Goal: Information Seeking & Learning: Find specific page/section

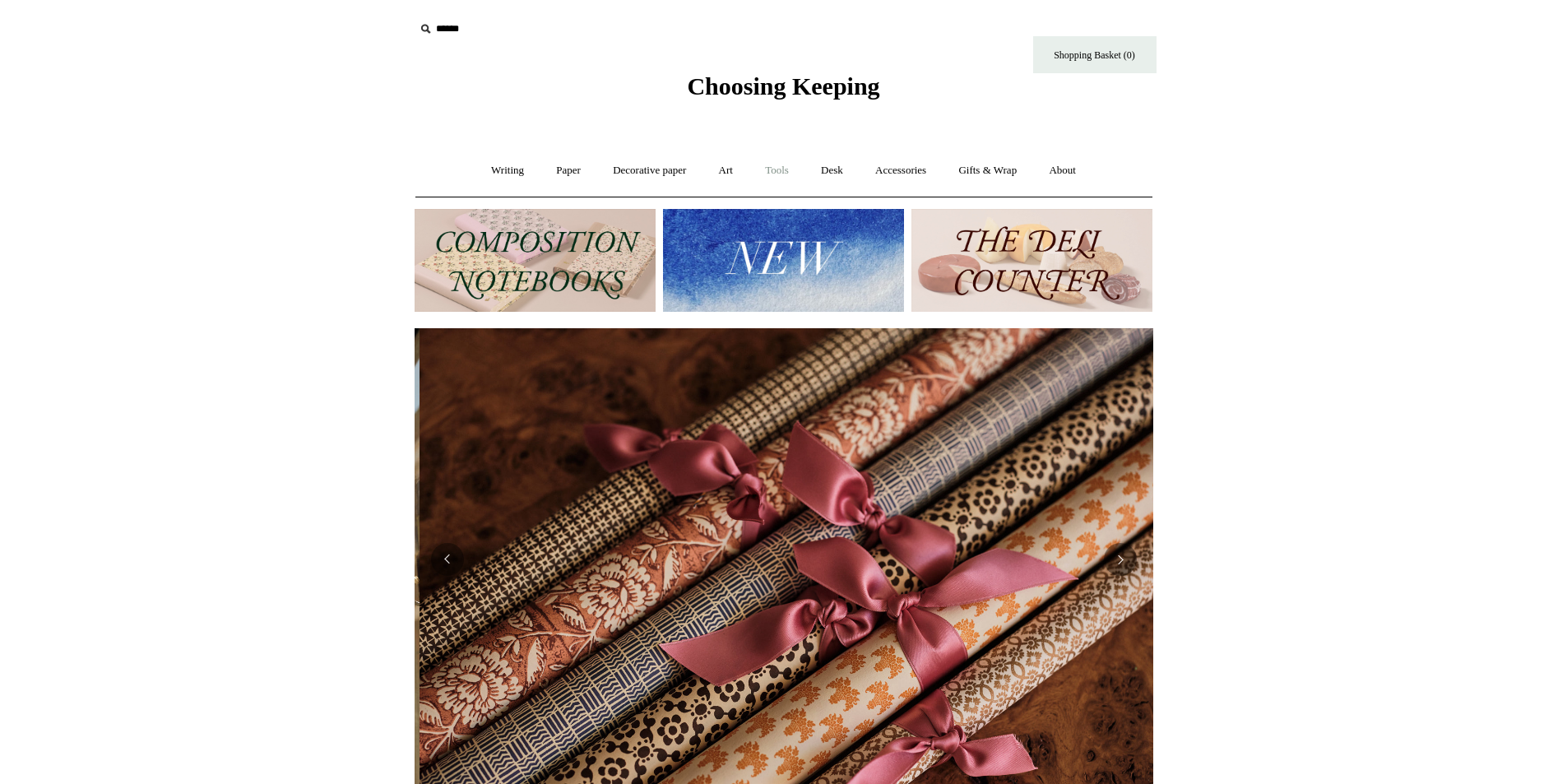
scroll to position [0, 1478]
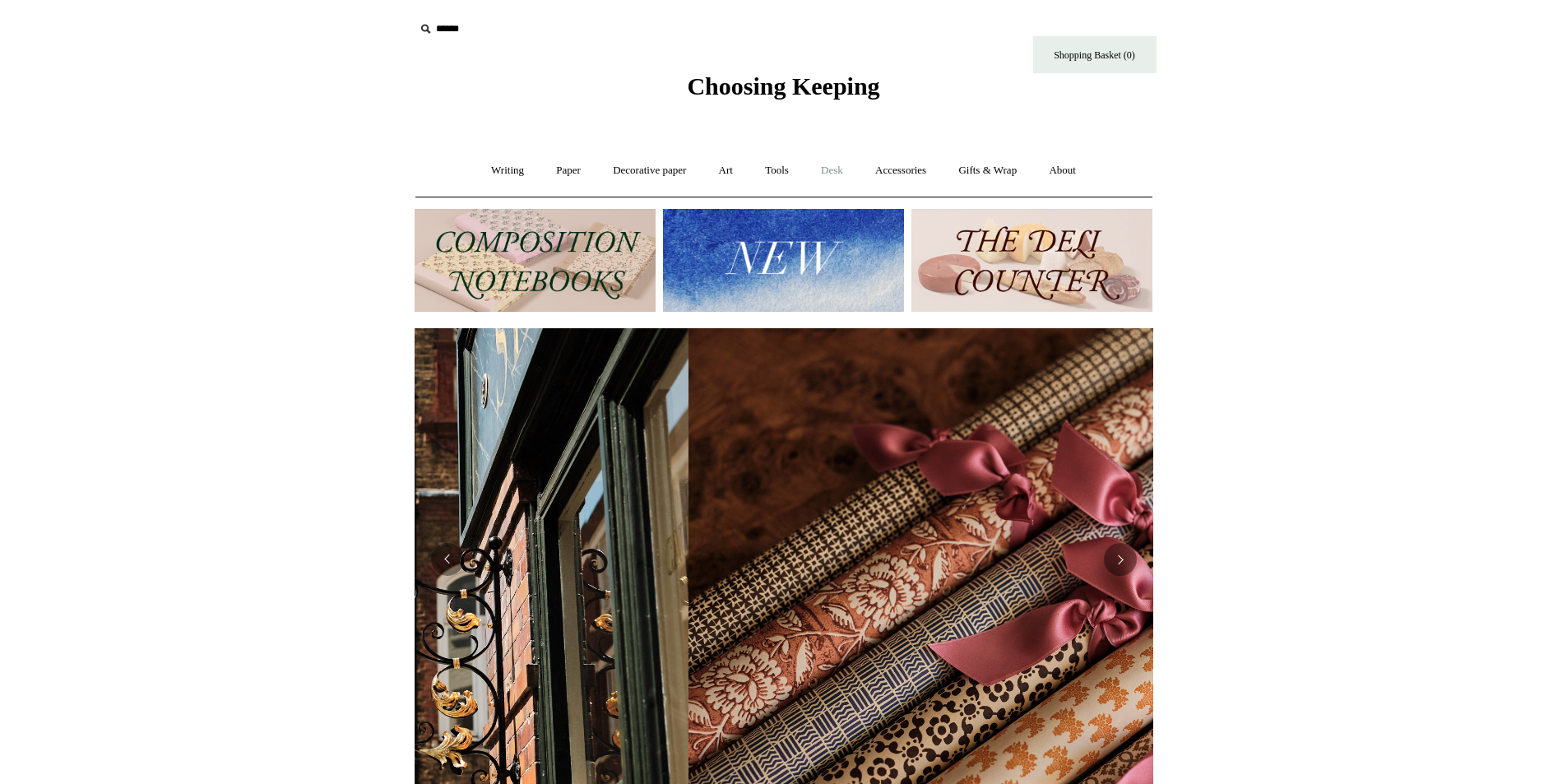
click at [847, 165] on link "Desk +" at bounding box center [832, 171] width 52 height 44
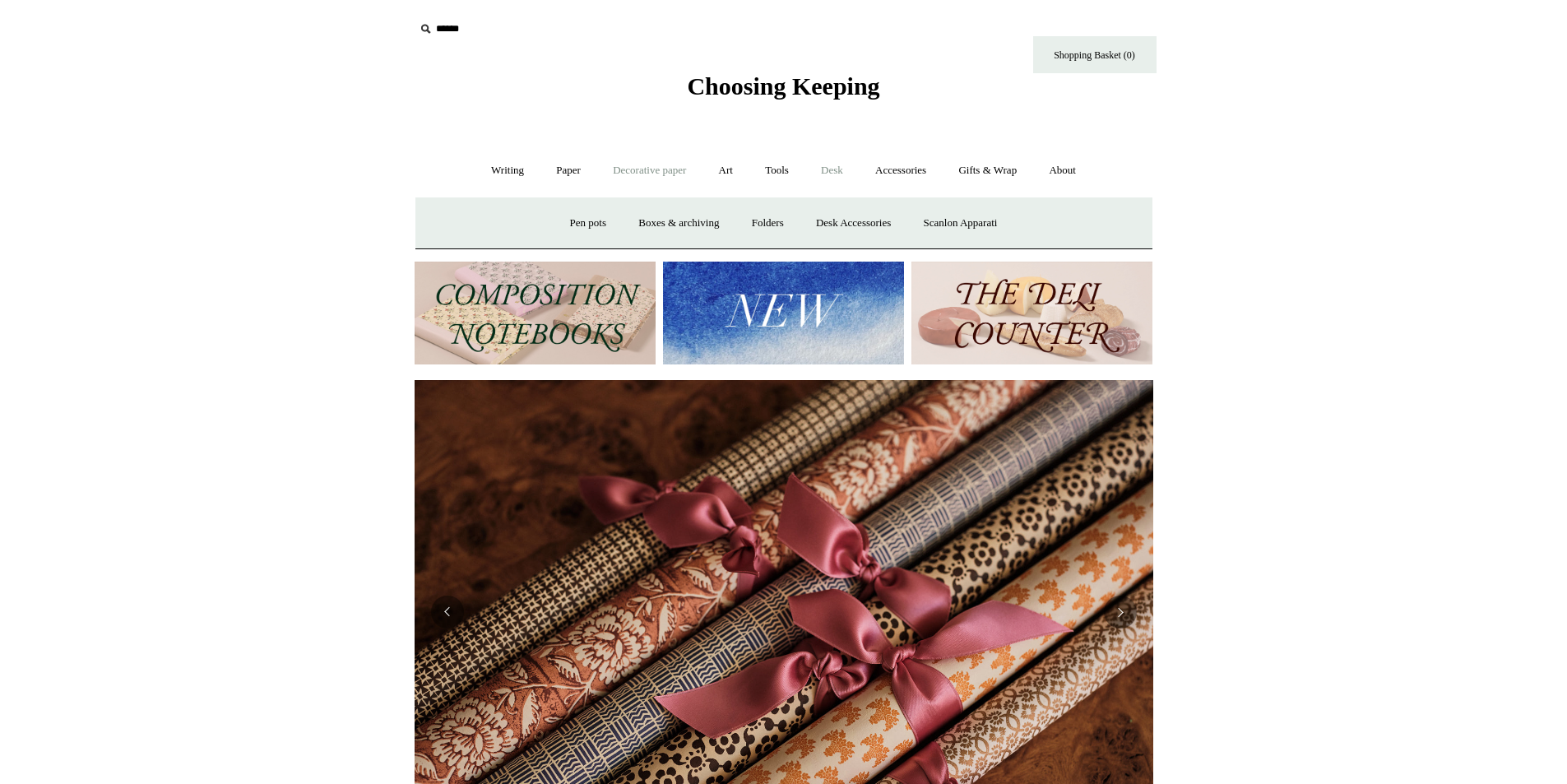
click at [675, 166] on link "Decorative paper +" at bounding box center [649, 171] width 103 height 44
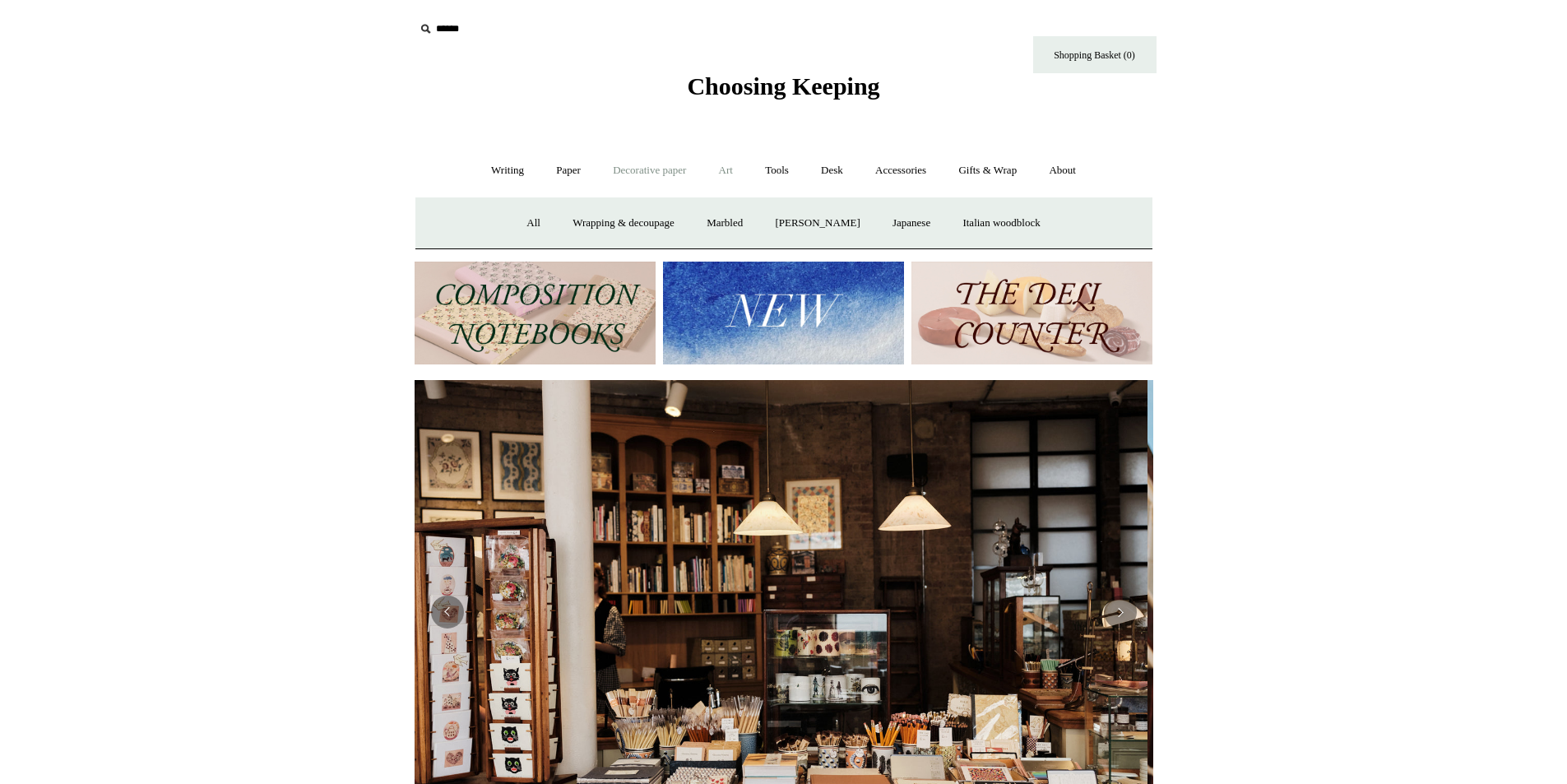
scroll to position [0, 0]
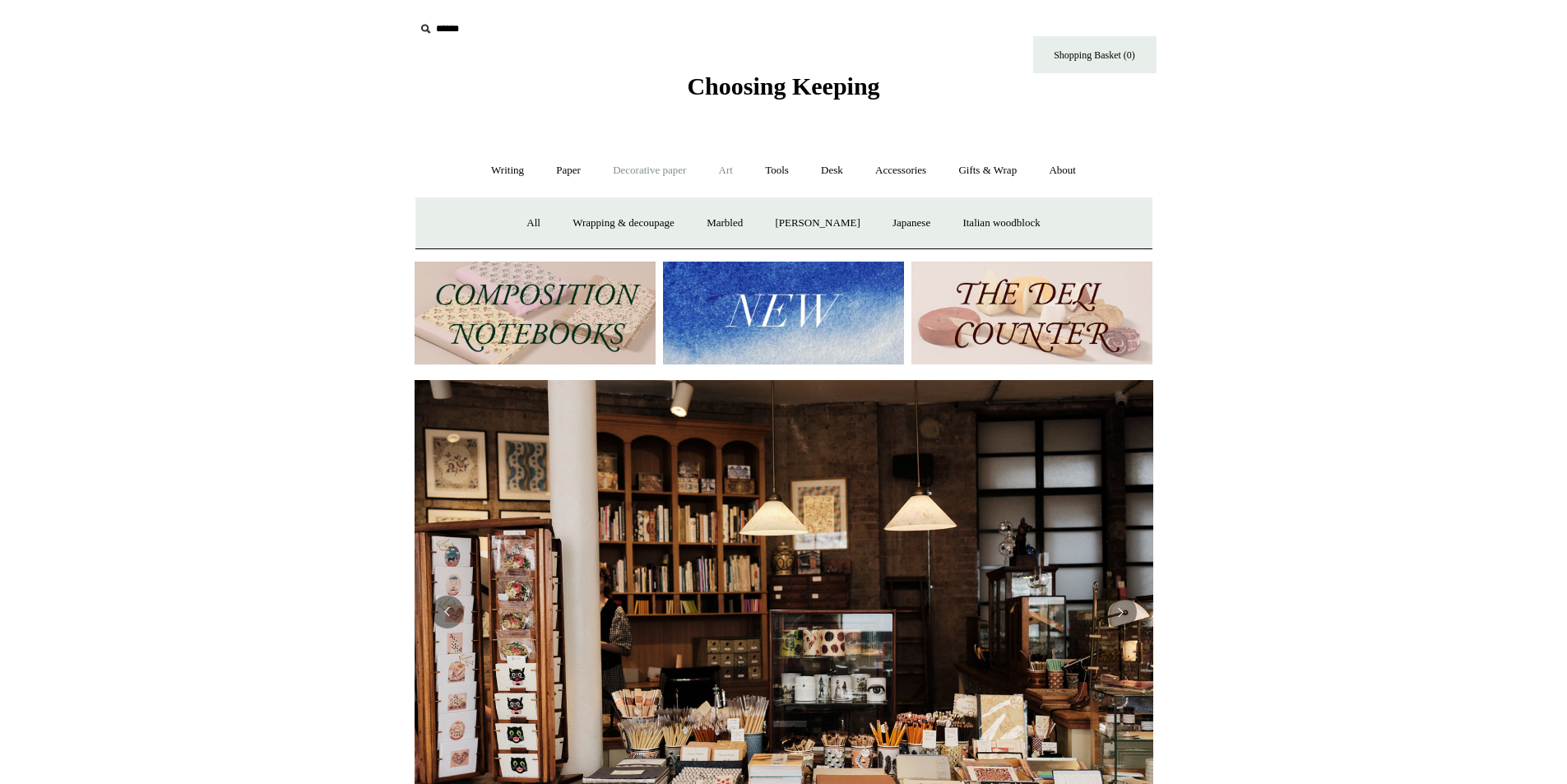
click at [728, 166] on link "Art +" at bounding box center [726, 171] width 44 height 44
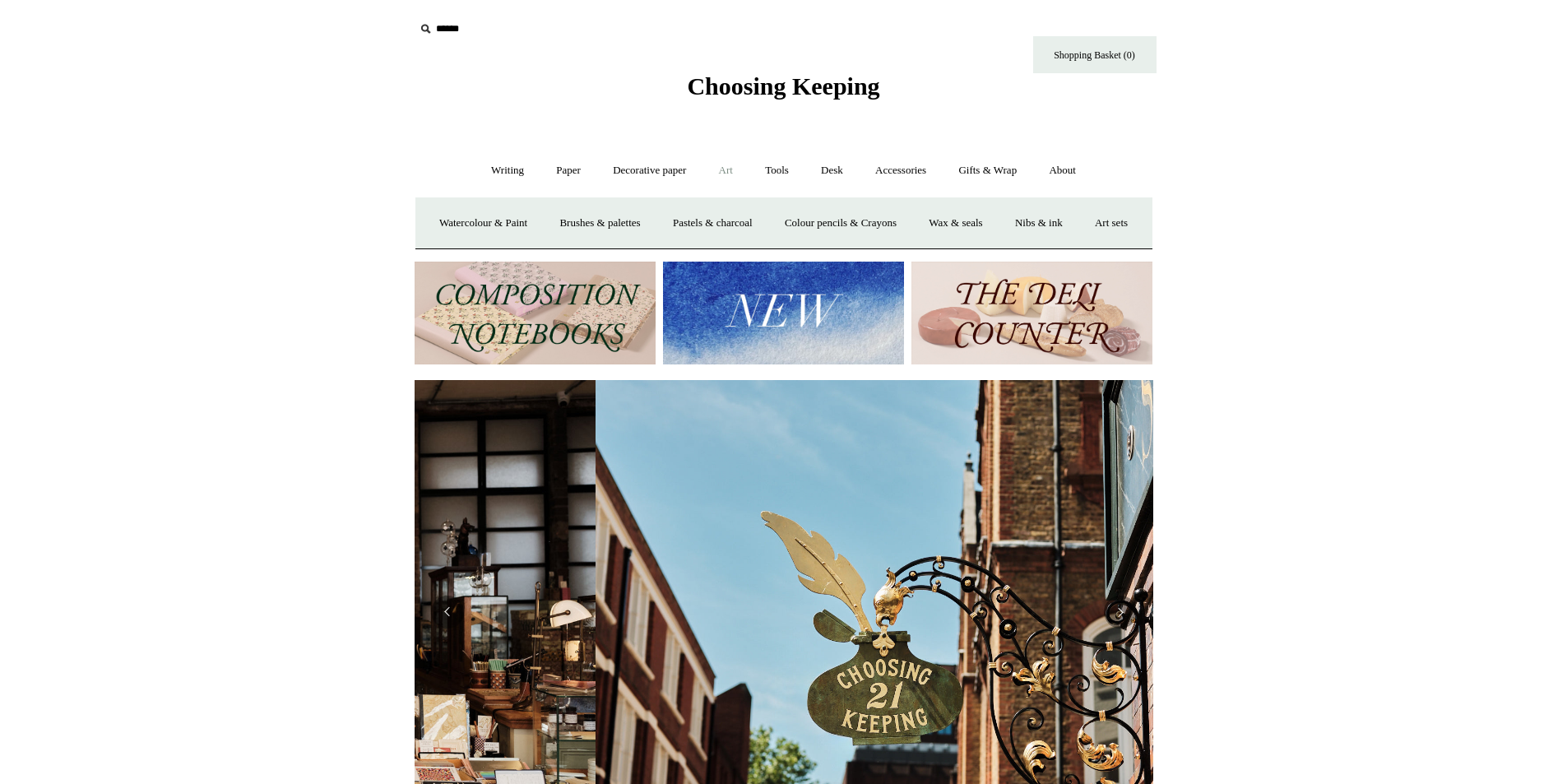
scroll to position [0, 739]
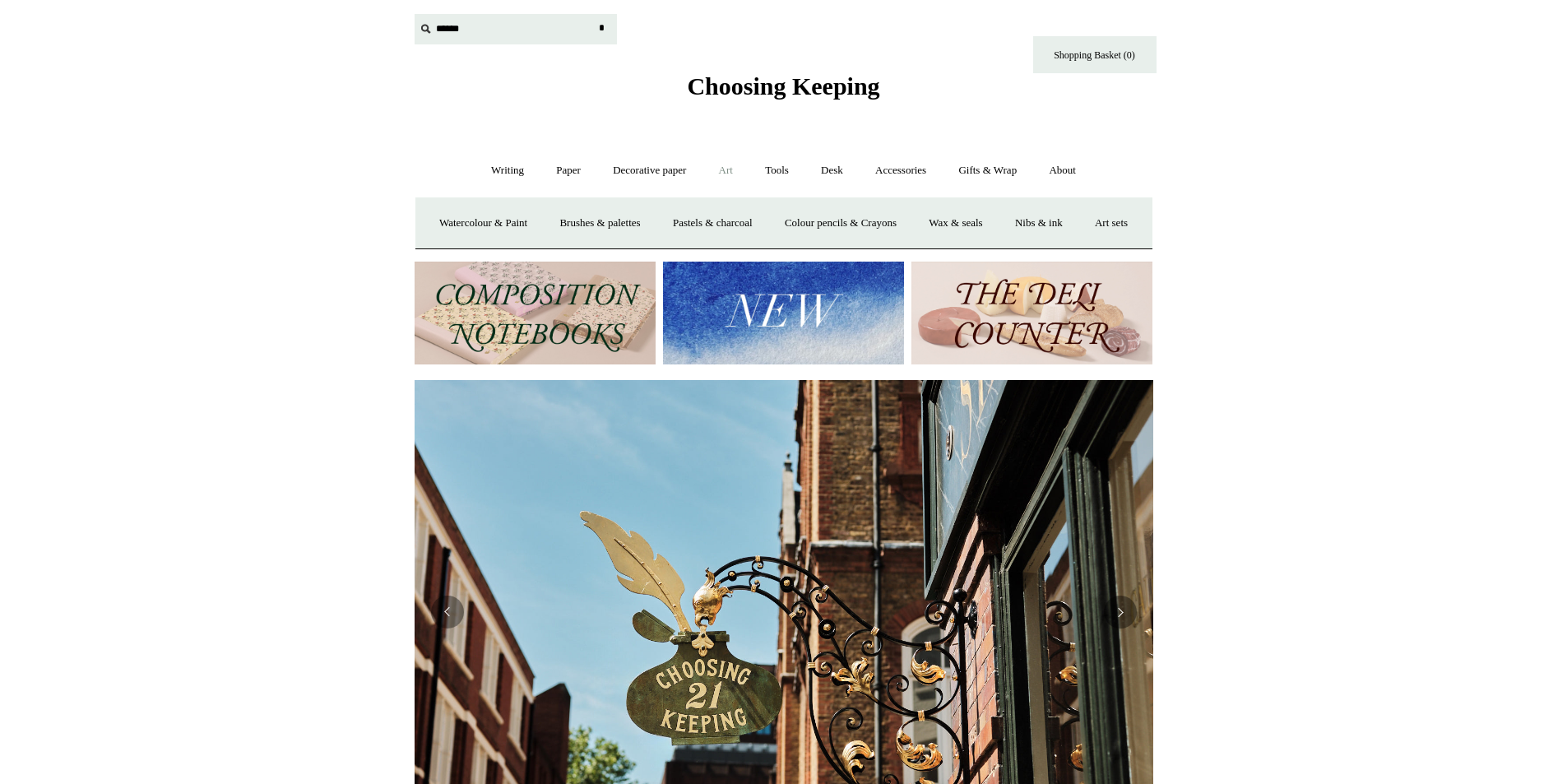
click at [445, 25] on input "text" at bounding box center [516, 29] width 203 height 31
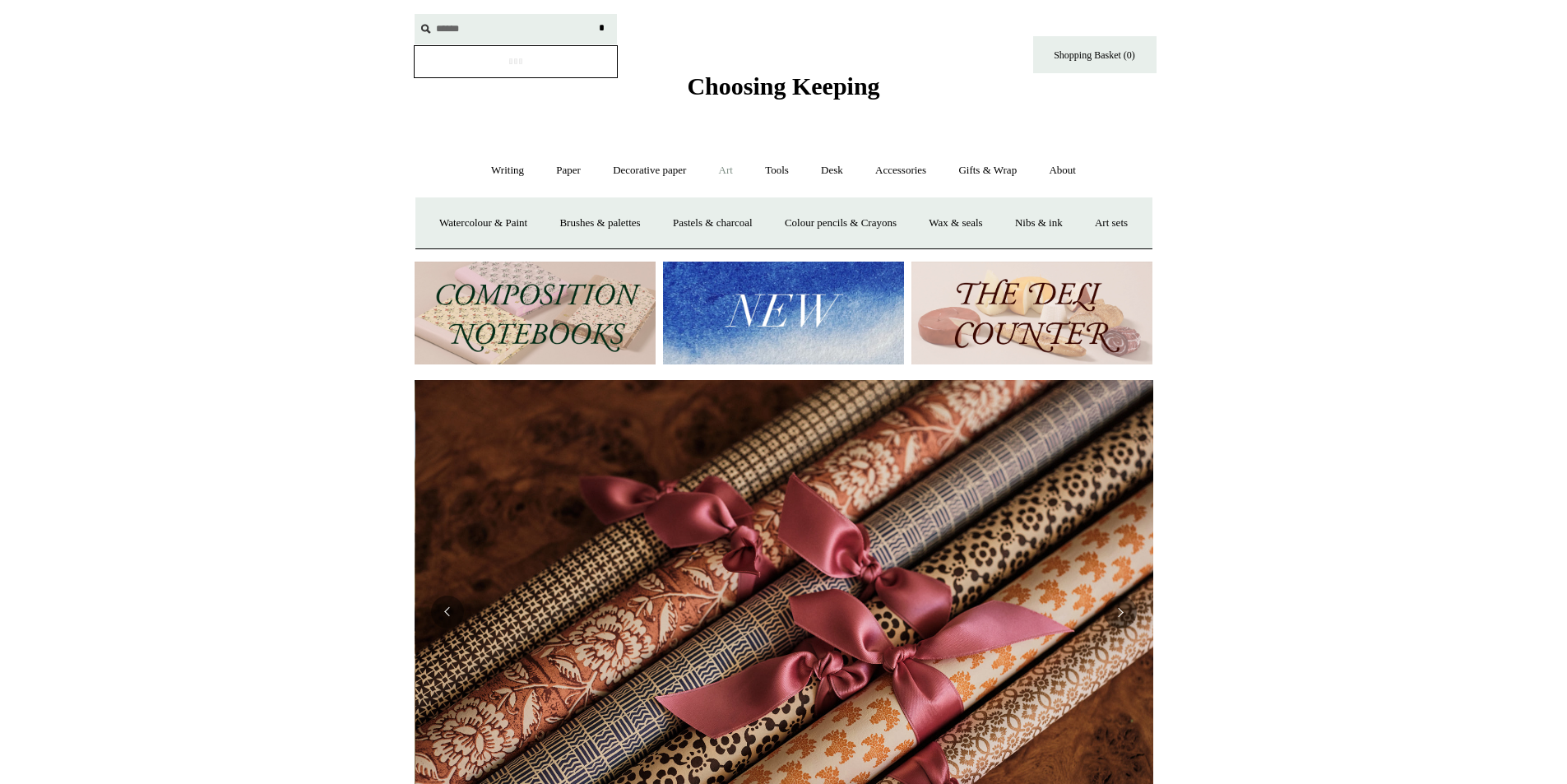
scroll to position [0, 1478]
type input "******"
click at [594, 14] on input "*" at bounding box center [602, 28] width 17 height 29
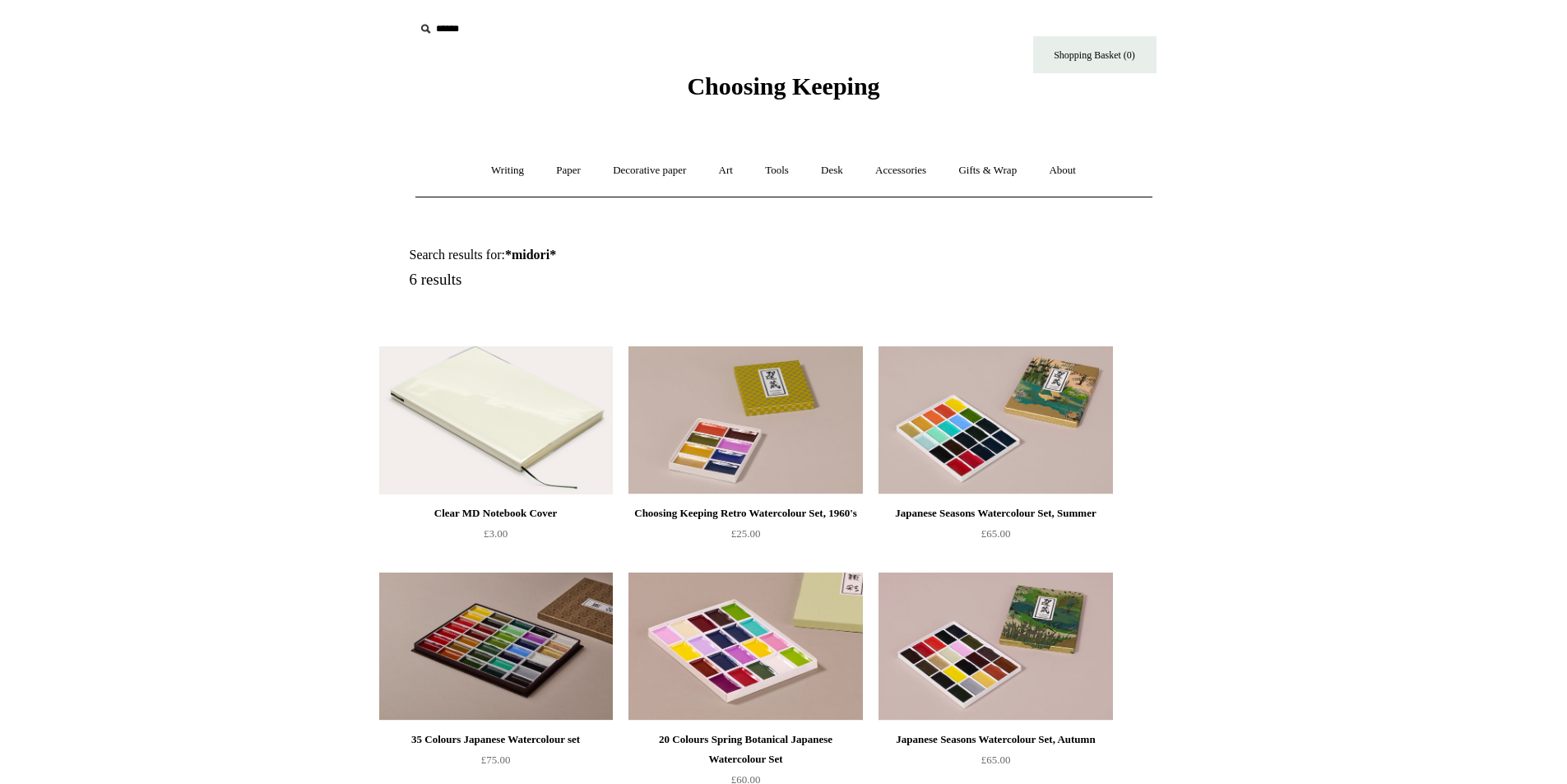
scroll to position [281, 0]
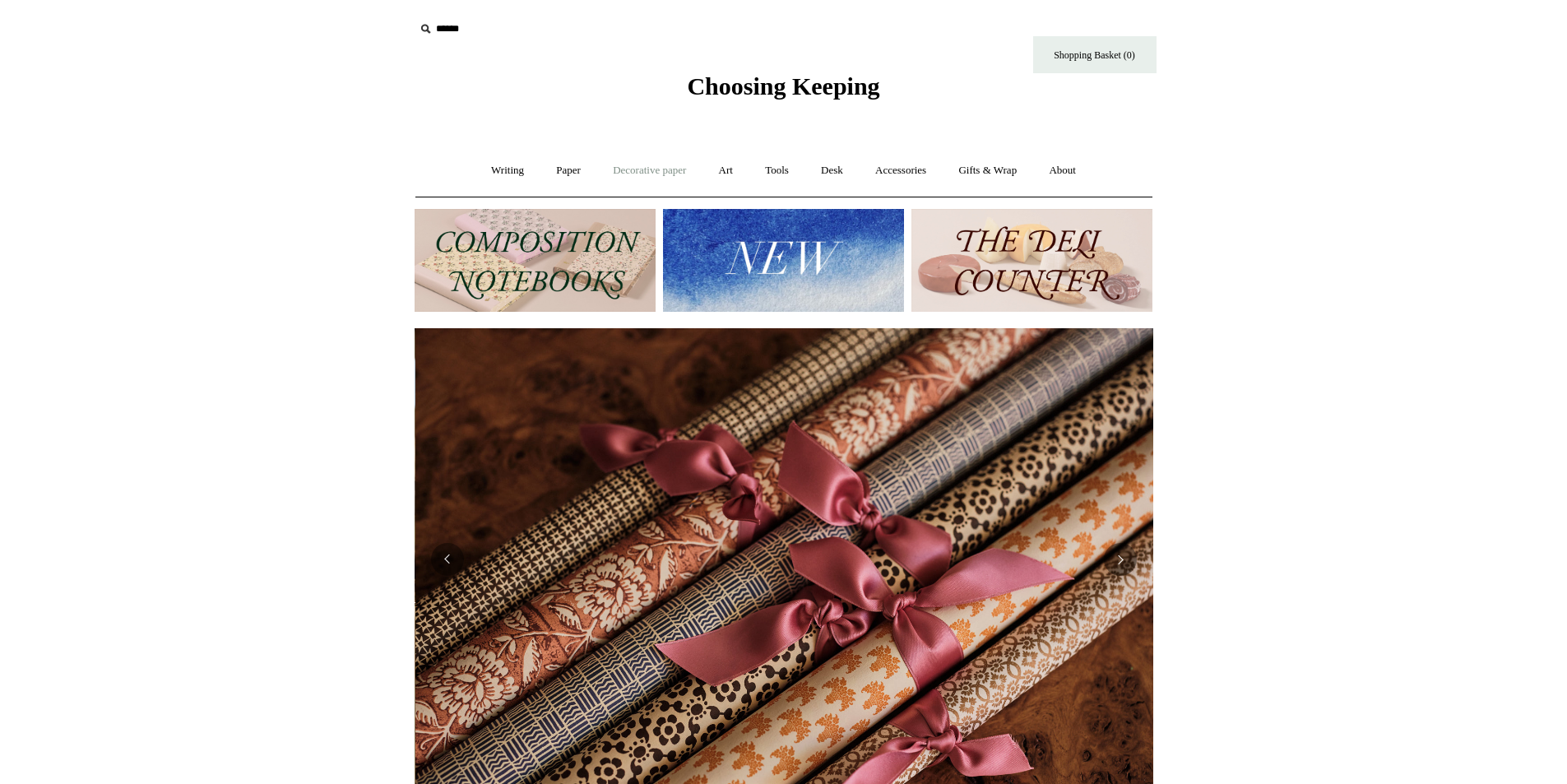
scroll to position [0, 1478]
click at [780, 159] on link "Tools +" at bounding box center [776, 171] width 54 height 44
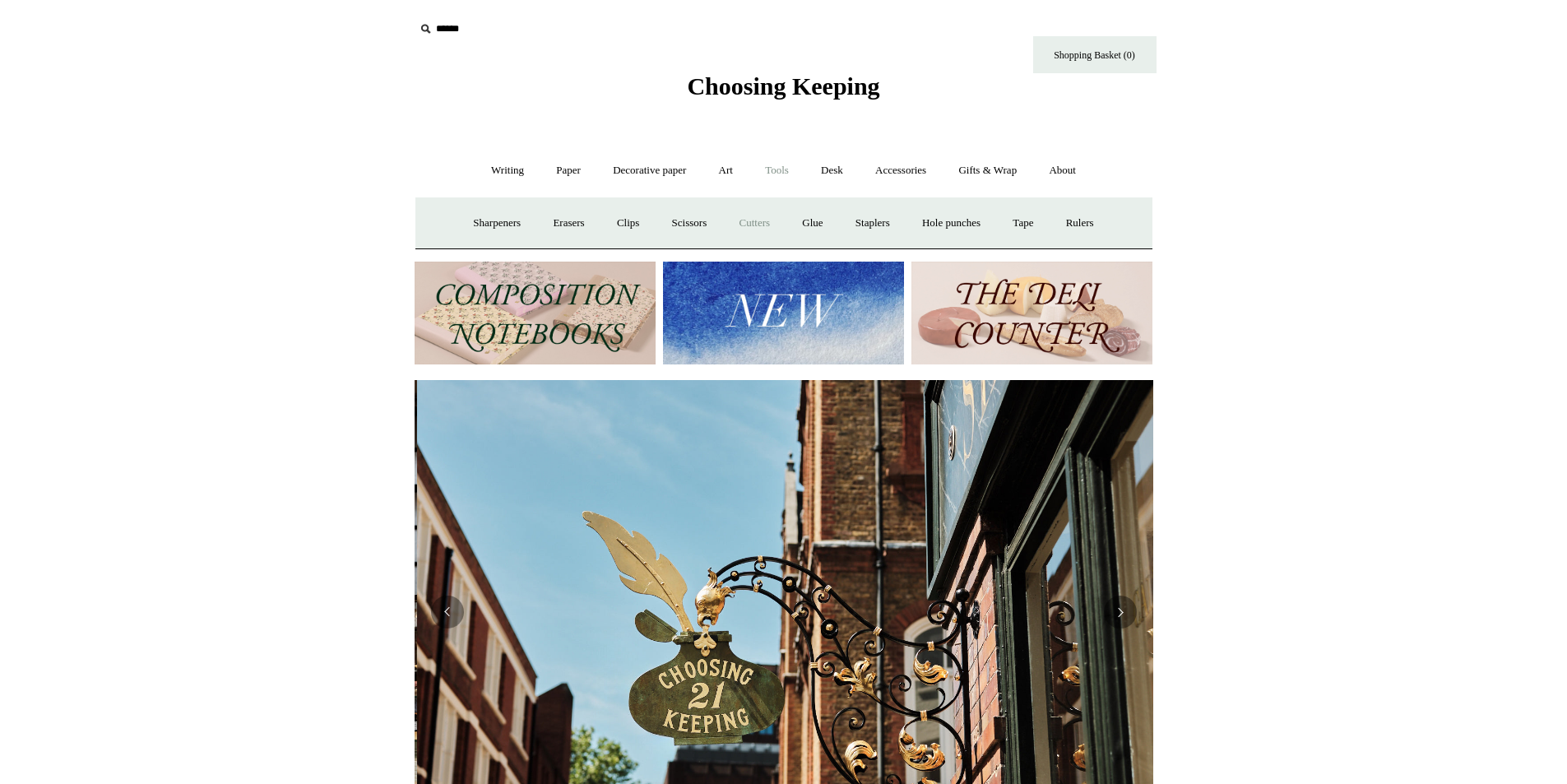
scroll to position [0, 739]
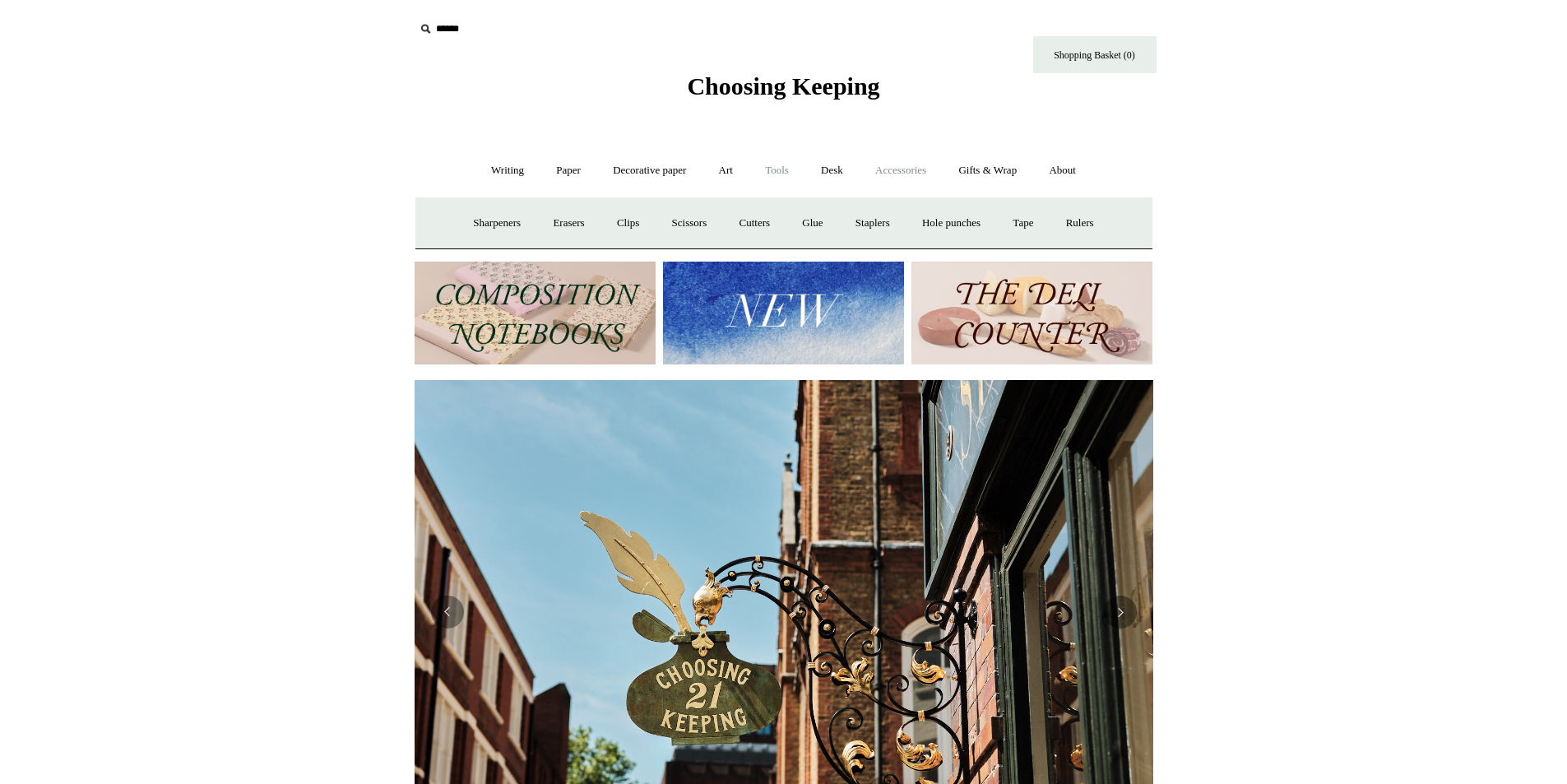
click at [910, 169] on link "Accessories +" at bounding box center [901, 171] width 81 height 44
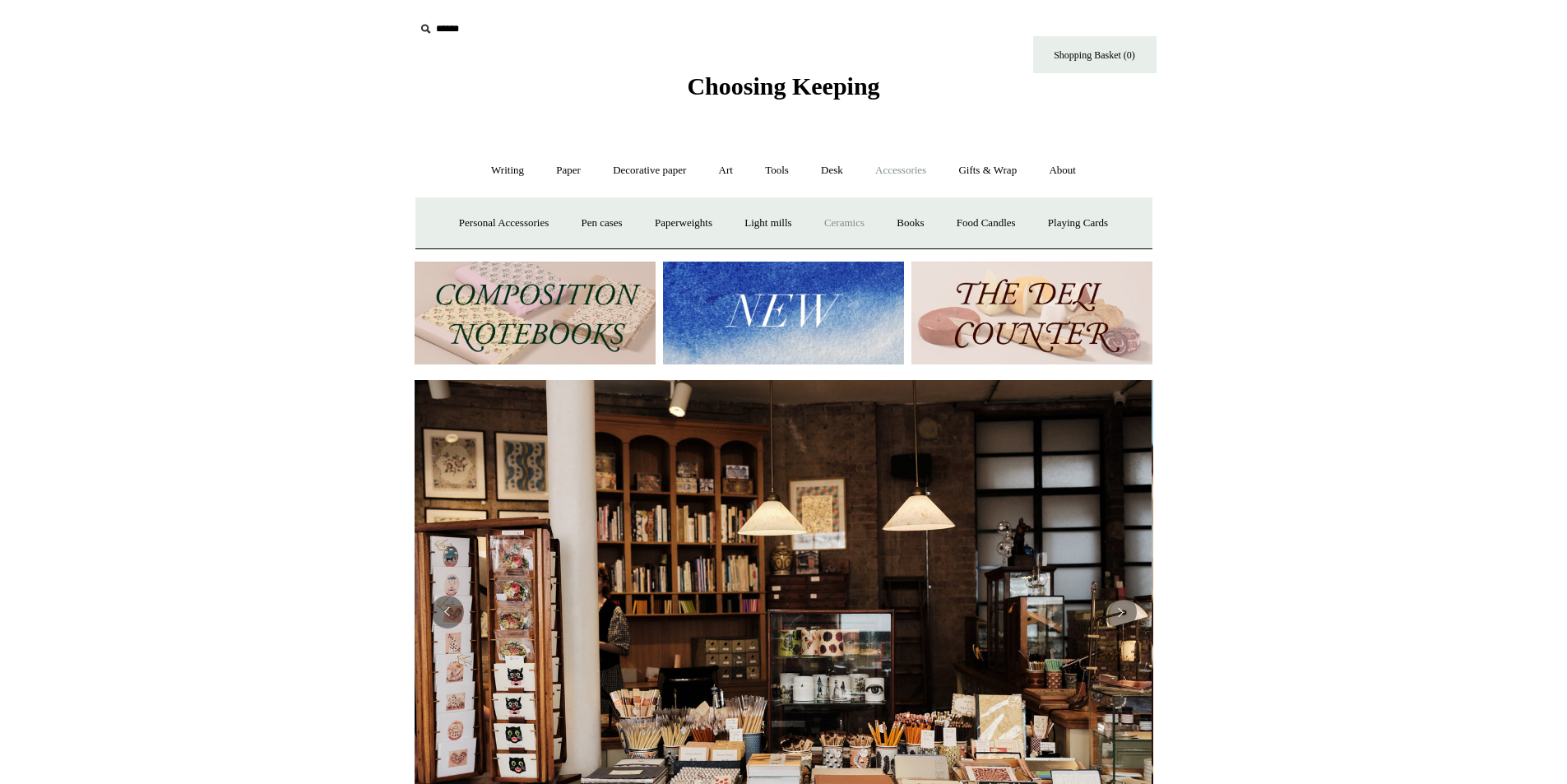
scroll to position [0, 0]
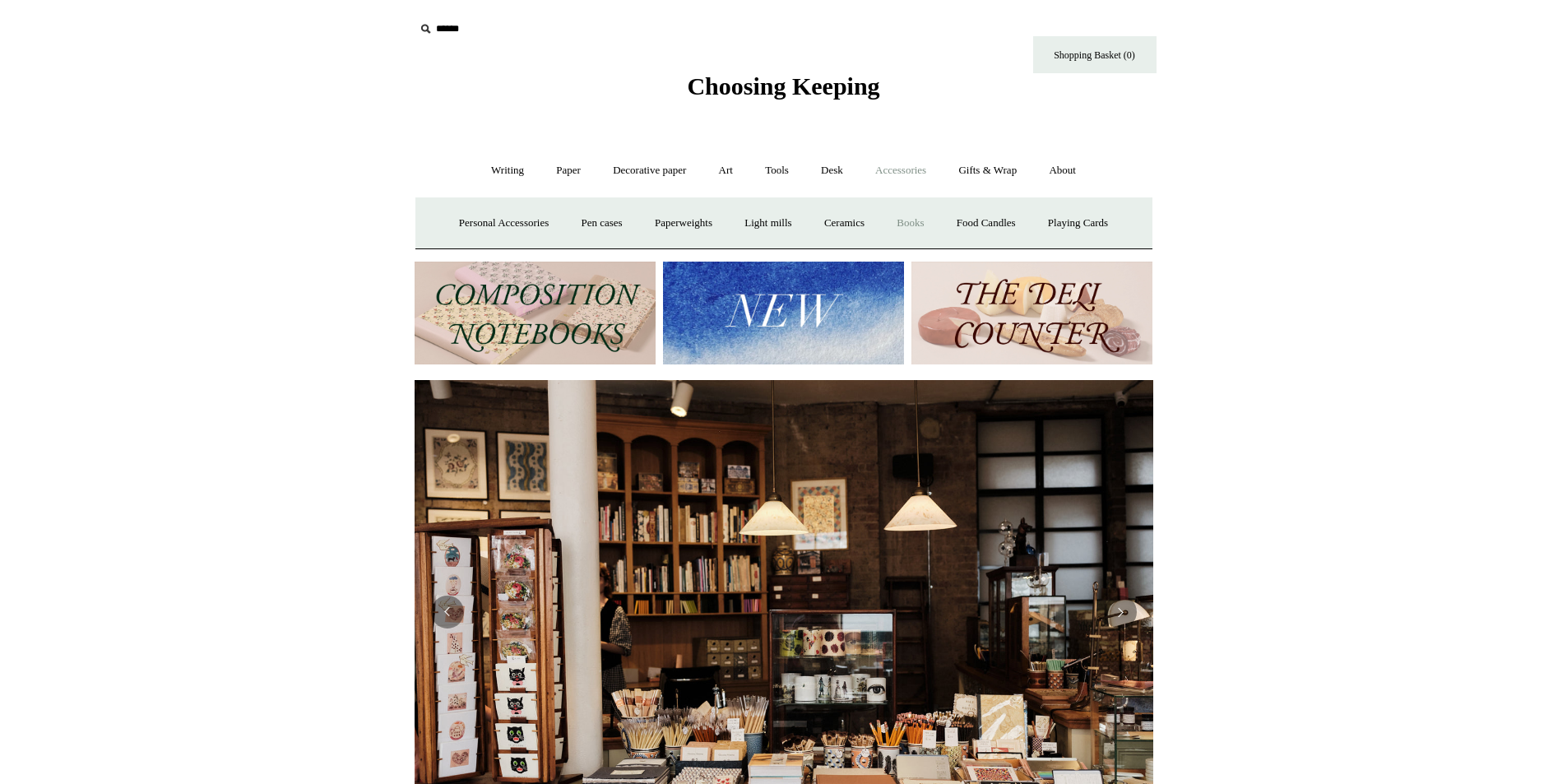
click at [924, 225] on link "Books" at bounding box center [910, 224] width 57 height 44
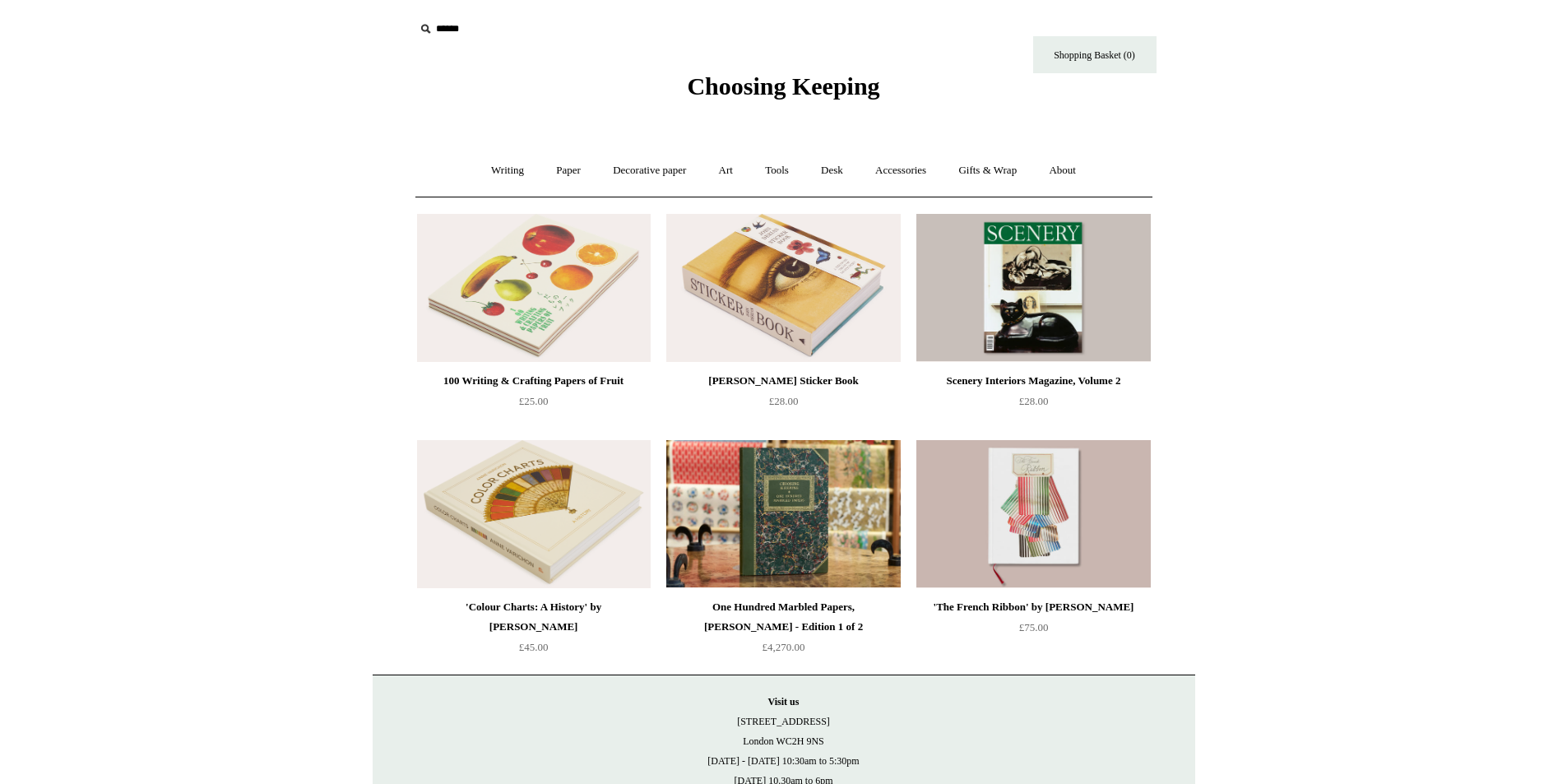
click at [425, 31] on icon at bounding box center [425, 29] width 18 height 18
click at [447, 20] on input "text" at bounding box center [516, 29] width 203 height 31
type input "**********"
